Goal: Information Seeking & Learning: Check status

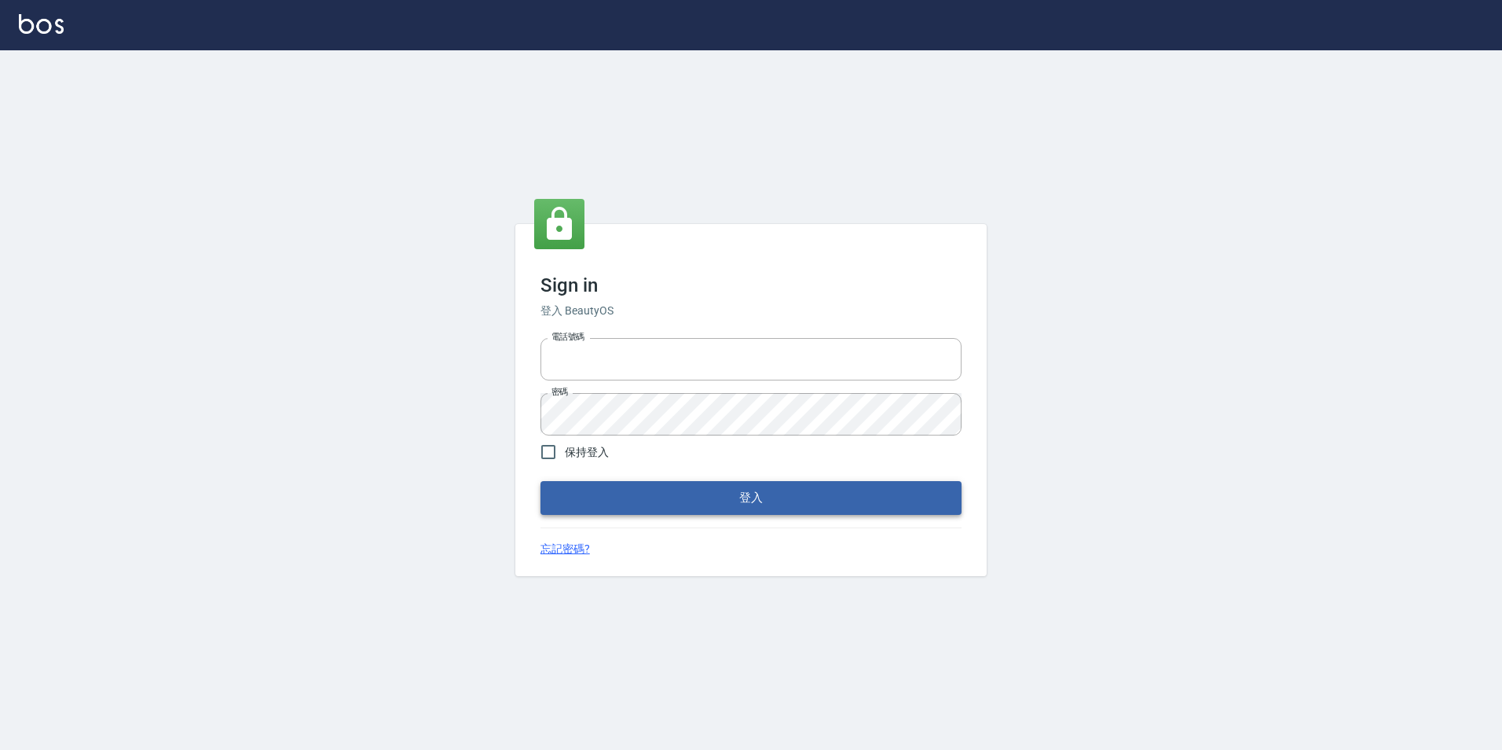
type input "0422269797"
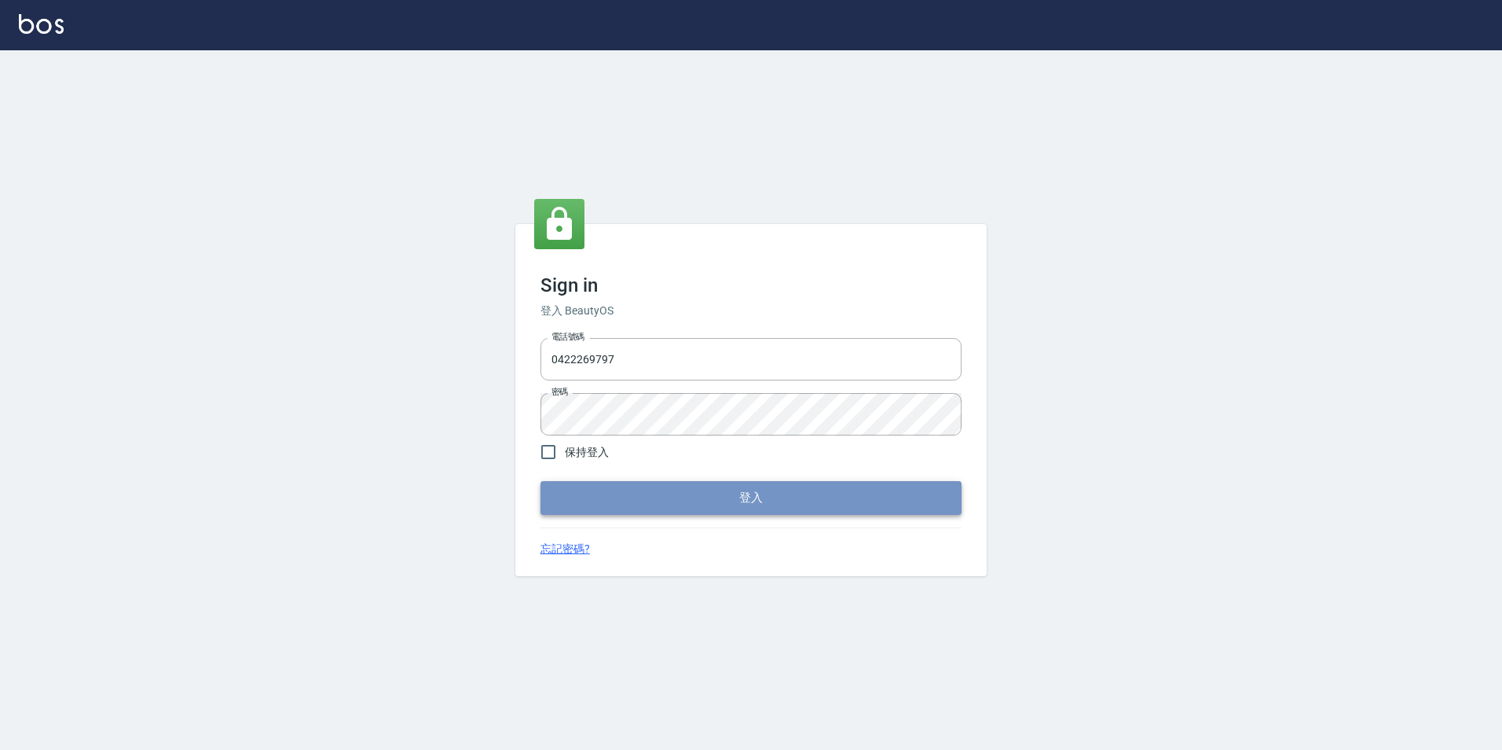
click at [598, 489] on button "登入" at bounding box center [751, 497] width 421 height 33
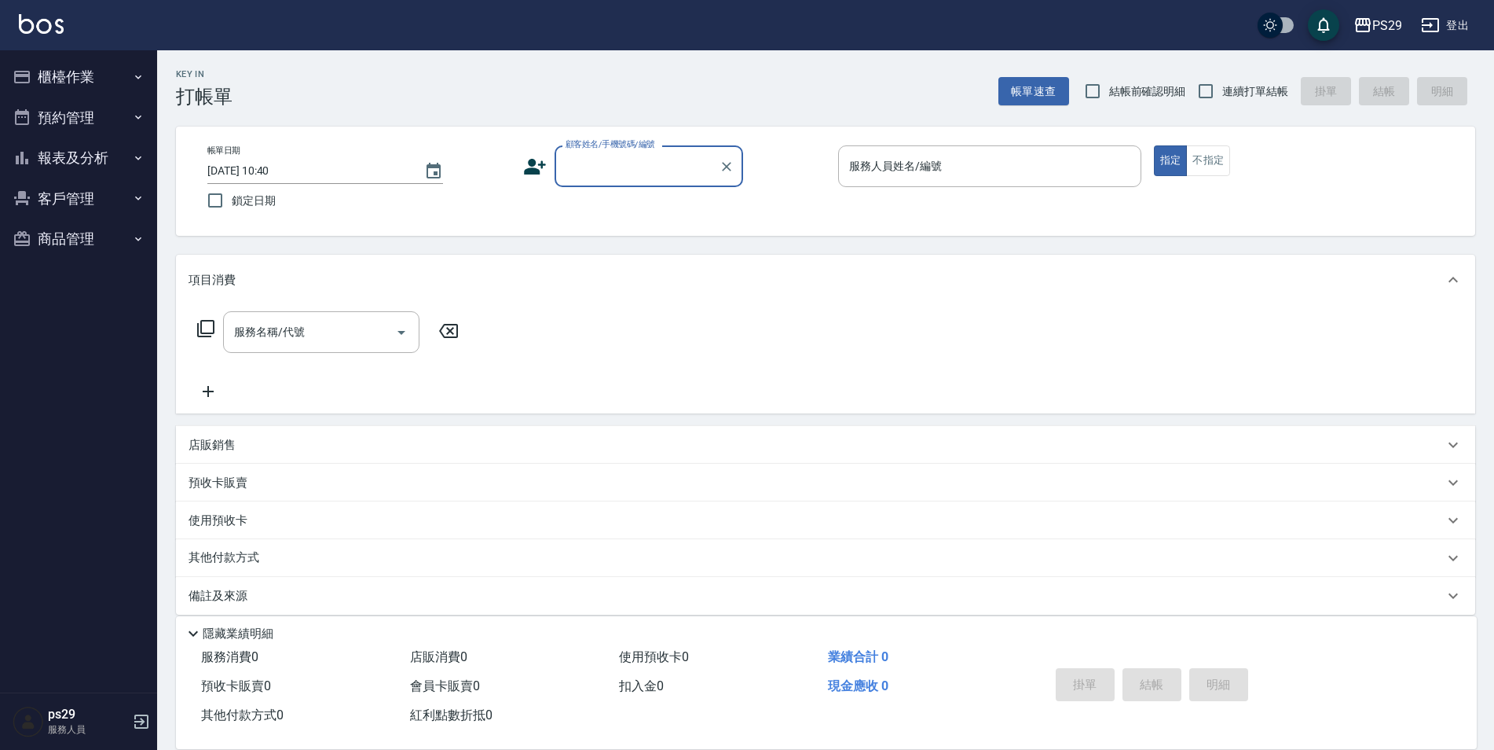
click at [64, 200] on button "客戶管理" at bounding box center [78, 198] width 145 height 41
click at [75, 154] on button "報表及分析" at bounding box center [78, 157] width 145 height 41
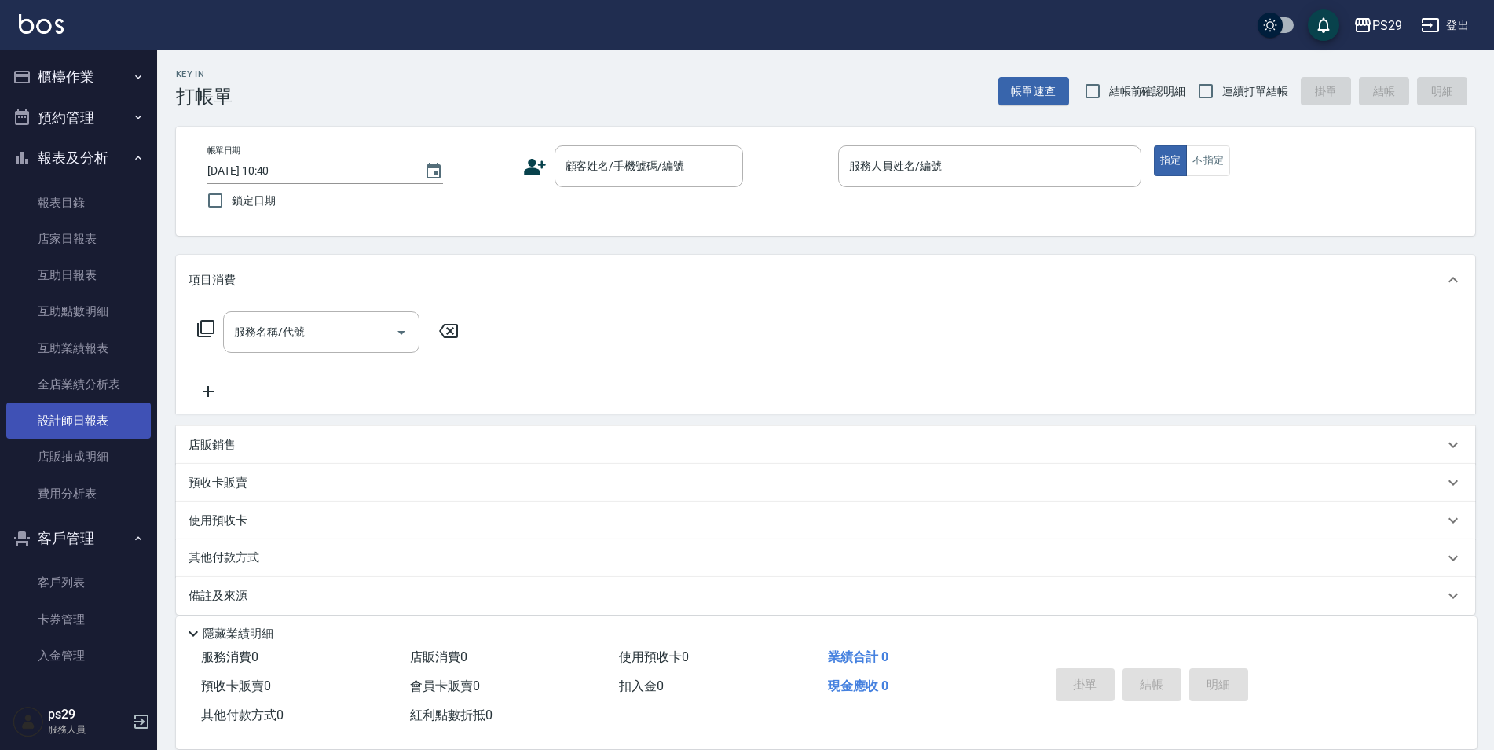
click at [75, 415] on link "設計師日報表" at bounding box center [78, 420] width 145 height 36
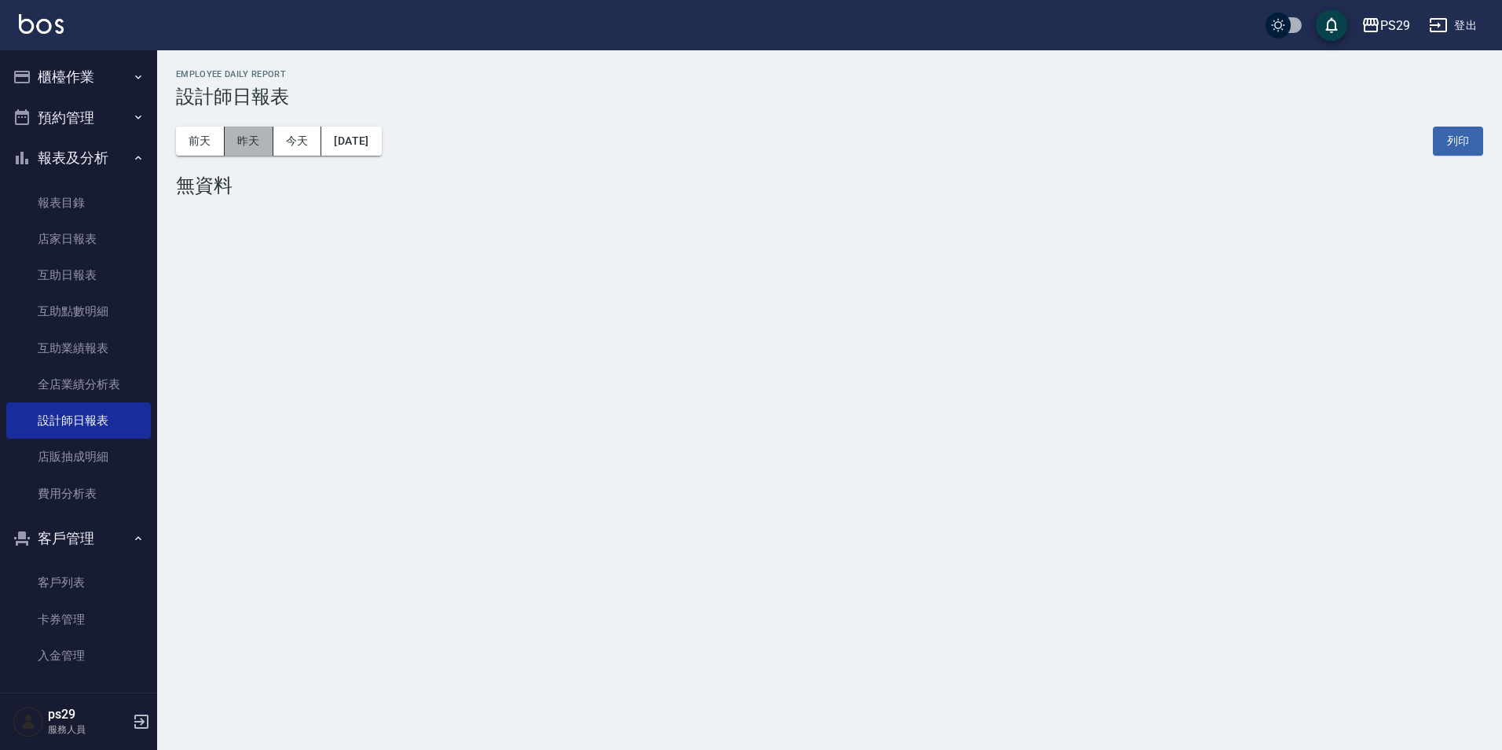
click at [258, 137] on button "昨天" at bounding box center [249, 140] width 49 height 29
